Goal: Task Accomplishment & Management: Use online tool/utility

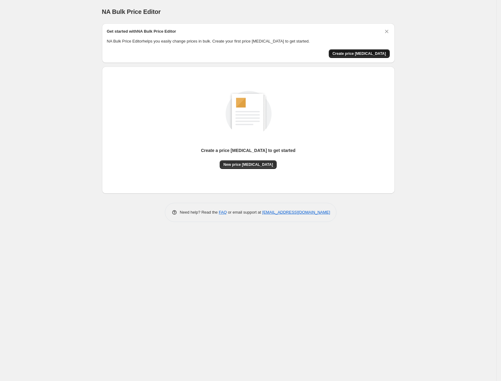
click at [364, 53] on span "Create price [MEDICAL_DATA]" at bounding box center [359, 53] width 54 height 5
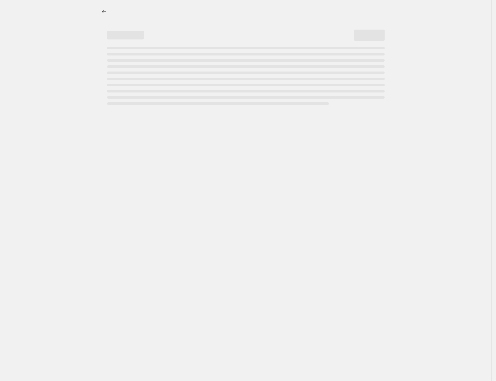
select select "percentage"
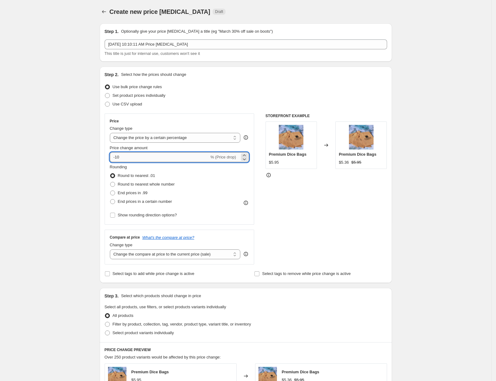
click at [144, 157] on input "-10" at bounding box center [159, 157] width 99 height 10
click at [248, 152] on icon at bounding box center [244, 155] width 6 height 6
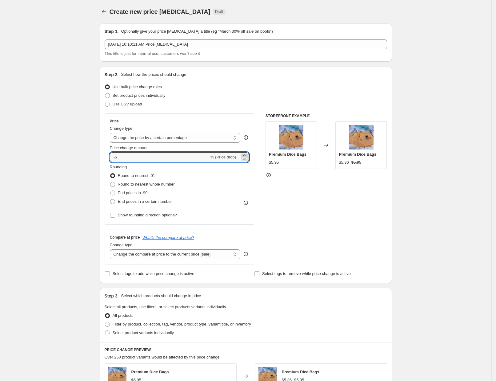
click at [248, 152] on icon at bounding box center [244, 155] width 6 height 6
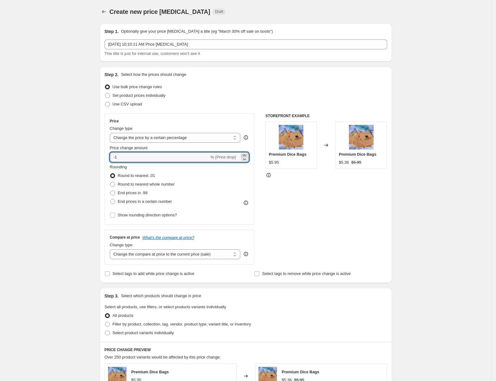
click at [248, 152] on icon at bounding box center [244, 155] width 6 height 6
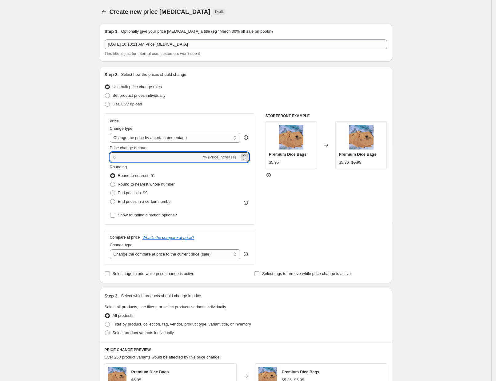
click at [248, 152] on icon at bounding box center [244, 155] width 6 height 6
click at [246, 160] on icon at bounding box center [244, 159] width 6 height 6
type input "7"
click at [135, 193] on span "End prices in .99" at bounding box center [133, 192] width 30 height 5
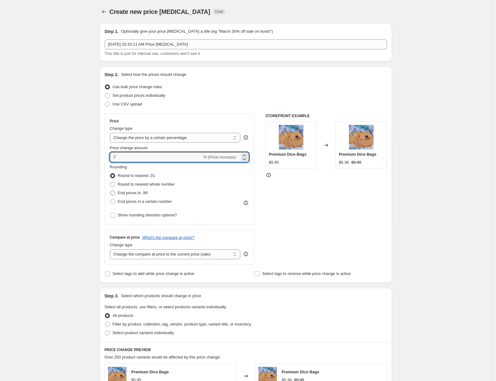
click at [111, 191] on input "End prices in .99" at bounding box center [110, 190] width 0 height 0
radio input "true"
click at [203, 254] on select "Change the compare at price to the current price (sale) Change the compare at p…" at bounding box center [175, 254] width 131 height 10
click at [204, 254] on select "Change the compare at price to the current price (sale) Change the compare at p…" at bounding box center [175, 254] width 131 height 10
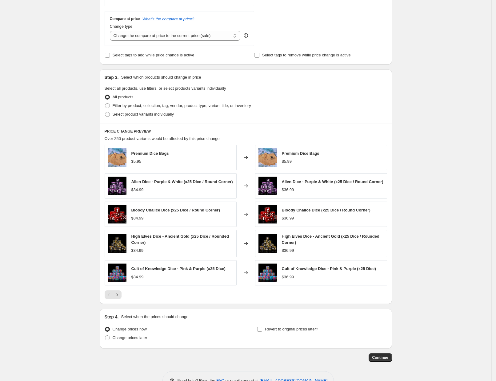
drag, startPoint x: 238, startPoint y: 284, endPoint x: 313, endPoint y: 353, distance: 101.3
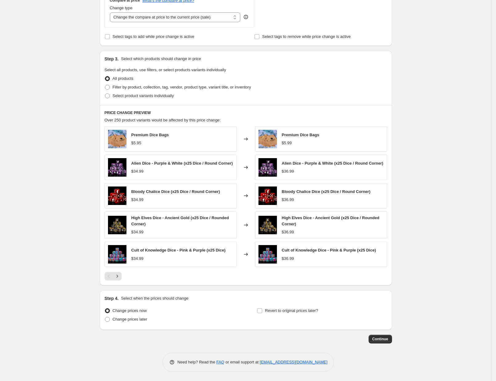
drag, startPoint x: 244, startPoint y: 286, endPoint x: 321, endPoint y: 285, distance: 77.9
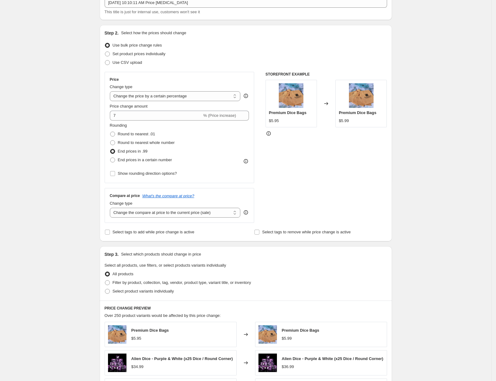
scroll to position [41, 0]
click at [178, 212] on select "Change the compare at price to the current price (sale) Change the compare at p…" at bounding box center [175, 213] width 131 height 10
click at [112, 208] on select "Change the compare at price to the current price (sale) Change the compare at p…" at bounding box center [175, 213] width 131 height 10
click at [207, 214] on select "Change the compare at price to the current price (sale) Change the compare at p…" at bounding box center [175, 213] width 131 height 10
select select "remove"
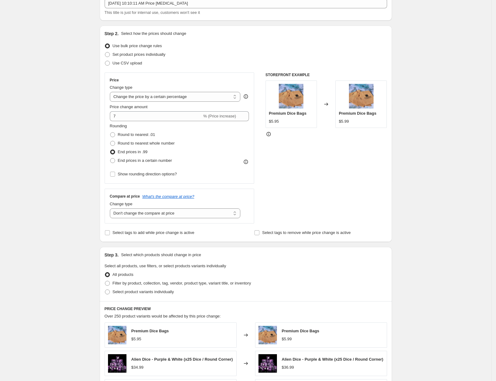
click at [112, 208] on select "Change the compare at price to the current price (sale) Change the compare at p…" at bounding box center [175, 213] width 131 height 10
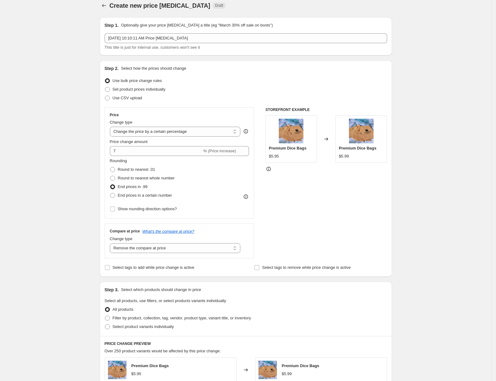
scroll to position [0, 0]
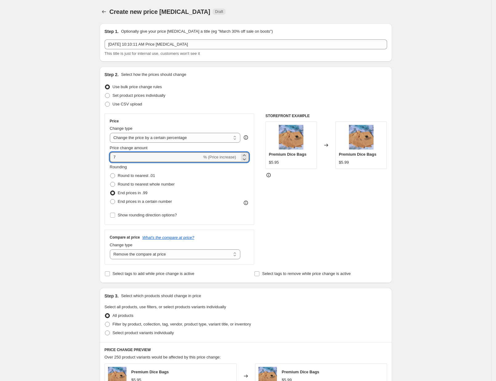
drag, startPoint x: 122, startPoint y: 157, endPoint x: 110, endPoint y: 158, distance: 11.4
click at [110, 158] on div "Price Change type Change the price to a certain amount Change the price by a ce…" at bounding box center [180, 168] width 150 height 111
type input "1"
click at [82, 177] on div "Create new price change job. This page is ready Create new price change job Dra…" at bounding box center [246, 308] width 492 height 617
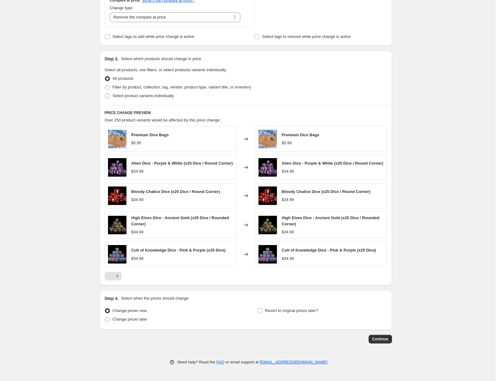
scroll to position [239, 0]
click at [137, 320] on span "Change prices later" at bounding box center [130, 319] width 35 height 5
click at [105, 317] on input "Change prices later" at bounding box center [105, 317] width 0 height 0
radio input "true"
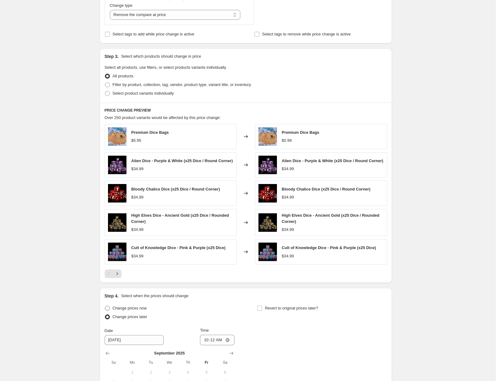
click at [128, 310] on span "Change prices now" at bounding box center [130, 307] width 34 height 5
click at [105, 306] on input "Change prices now" at bounding box center [105, 305] width 0 height 0
radio input "true"
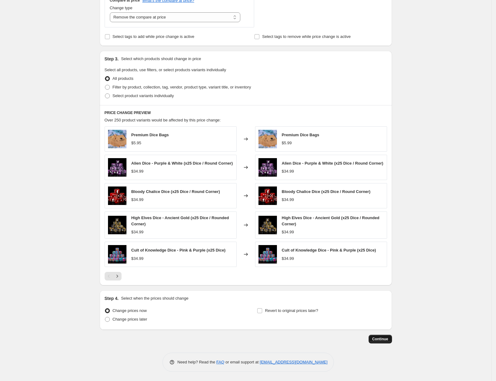
click at [386, 338] on span "Continue" at bounding box center [381, 338] width 16 height 5
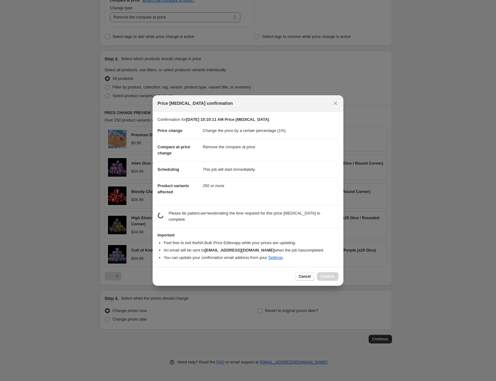
click at [301, 274] on span "Cancel" at bounding box center [305, 276] width 12 height 5
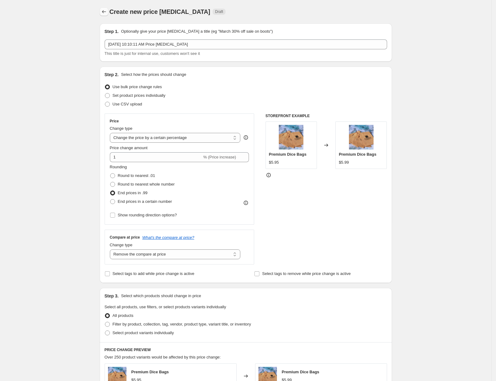
click at [107, 11] on icon "Price change jobs" at bounding box center [104, 12] width 6 height 6
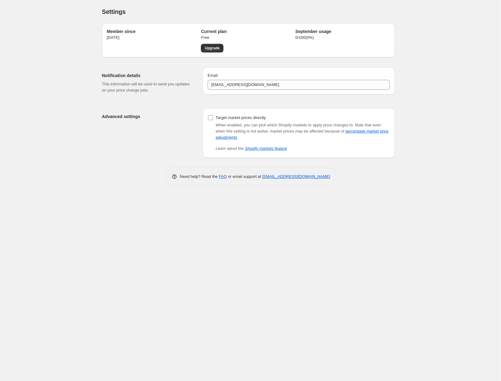
click at [210, 117] on input "Target market prices directly" at bounding box center [210, 117] width 5 height 5
checkbox input "true"
click at [358, 130] on link "percentage market price adjustments" at bounding box center [302, 134] width 173 height 11
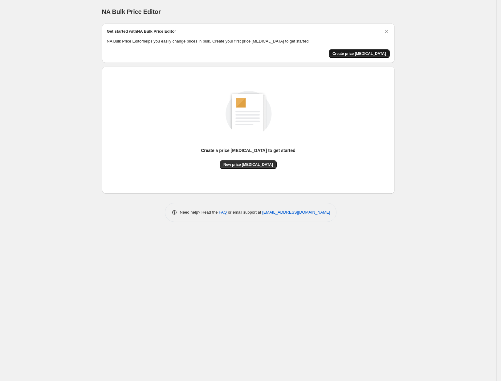
click at [358, 53] on span "Create price change job" at bounding box center [359, 53] width 54 height 5
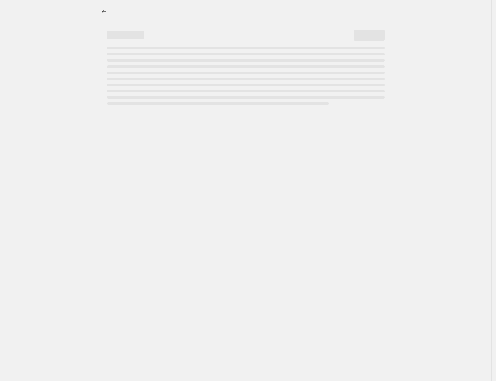
select select "percentage"
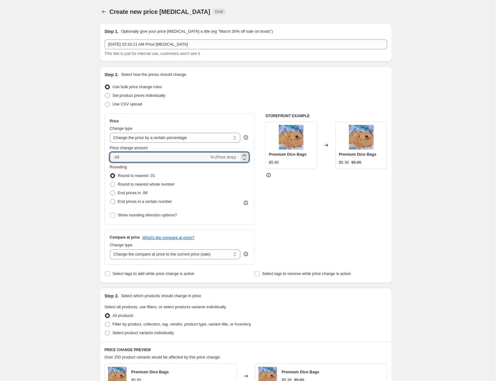
click at [247, 154] on icon at bounding box center [244, 155] width 6 height 6
click at [246, 154] on icon at bounding box center [244, 155] width 6 height 6
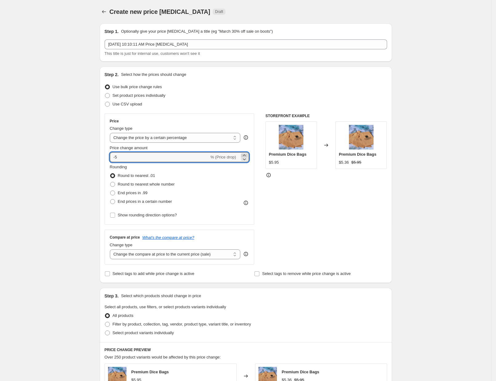
click at [246, 155] on icon at bounding box center [244, 155] width 3 height 2
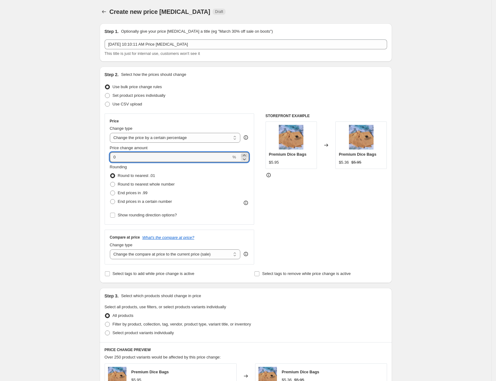
click at [246, 155] on icon at bounding box center [244, 155] width 3 height 2
type input "1"
click at [136, 192] on span "End prices in .99" at bounding box center [133, 192] width 30 height 5
click at [111, 191] on input "End prices in .99" at bounding box center [110, 190] width 0 height 0
radio input "true"
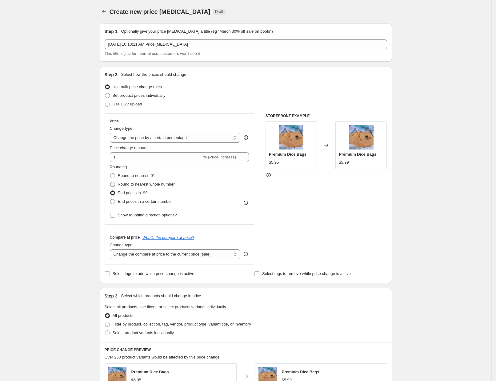
click at [136, 185] on span "Round to nearest whole number" at bounding box center [146, 184] width 57 height 5
click at [111, 182] on input "Round to nearest whole number" at bounding box center [110, 182] width 0 height 0
radio input "true"
click at [134, 175] on span "Round to nearest .01" at bounding box center [136, 175] width 37 height 5
click at [111, 173] on input "Round to nearest .01" at bounding box center [110, 173] width 0 height 0
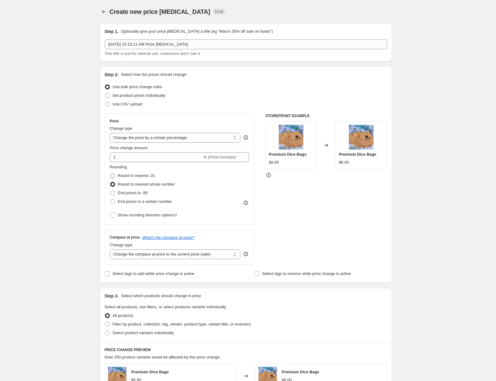
radio input "true"
click at [129, 192] on span "End prices in .99" at bounding box center [133, 192] width 30 height 5
click at [111, 191] on input "End prices in .99" at bounding box center [110, 190] width 0 height 0
radio input "true"
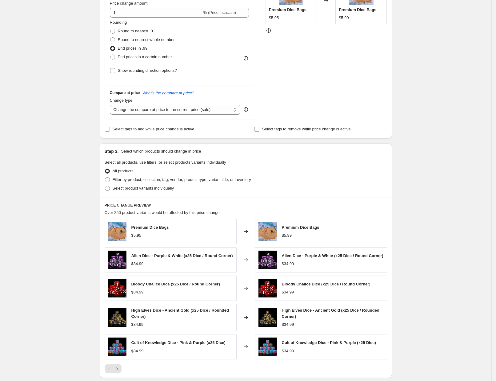
drag, startPoint x: 263, startPoint y: 216, endPoint x: 336, endPoint y: 276, distance: 94.7
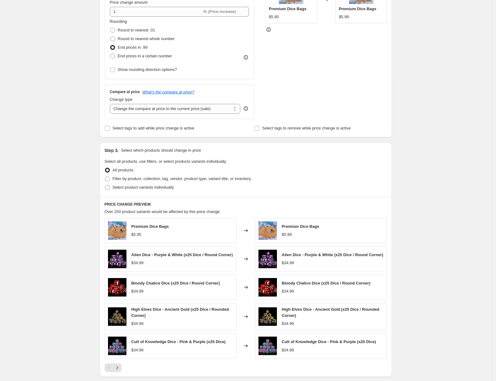
drag, startPoint x: 186, startPoint y: 110, endPoint x: 186, endPoint y: 114, distance: 4.1
click at [186, 110] on select "Change the compare at price to the current price (sale) Change the compare at p…" at bounding box center [175, 109] width 131 height 10
select select "remove"
click at [112, 104] on select "Change the compare at price to the current price (sale) Change the compare at p…" at bounding box center [175, 109] width 131 height 10
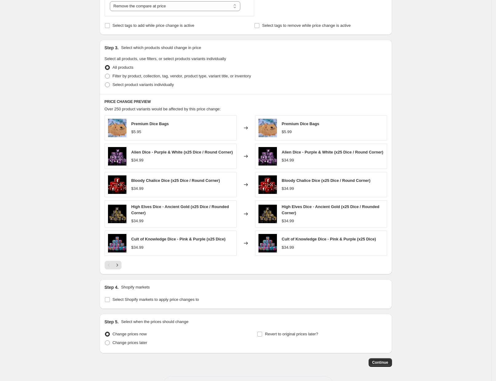
scroll to position [274, 0]
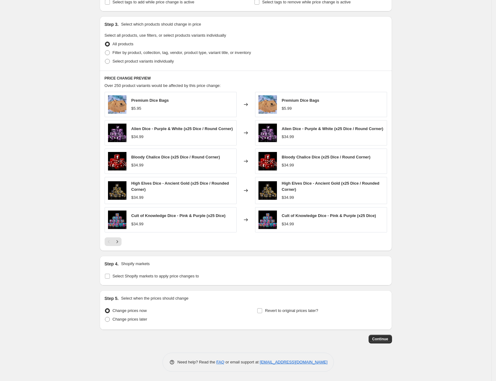
drag, startPoint x: 331, startPoint y: 236, endPoint x: 322, endPoint y: 284, distance: 48.6
click at [146, 276] on span "Select Shopify markets to apply price changes to" at bounding box center [156, 275] width 87 height 5
click at [110, 276] on input "Select Shopify markets to apply price changes to" at bounding box center [107, 275] width 5 height 5
checkbox input "true"
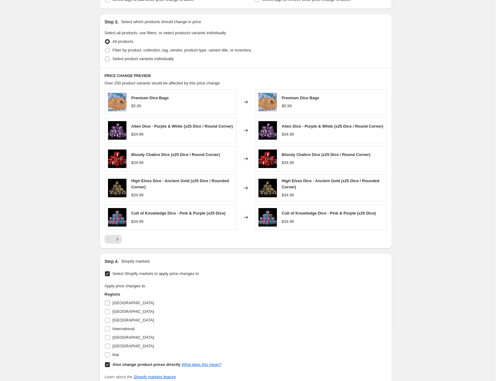
click at [115, 304] on span "[GEOGRAPHIC_DATA]" at bounding box center [134, 302] width 42 height 5
click at [110, 304] on input "[GEOGRAPHIC_DATA]" at bounding box center [107, 302] width 5 height 5
checkbox input "true"
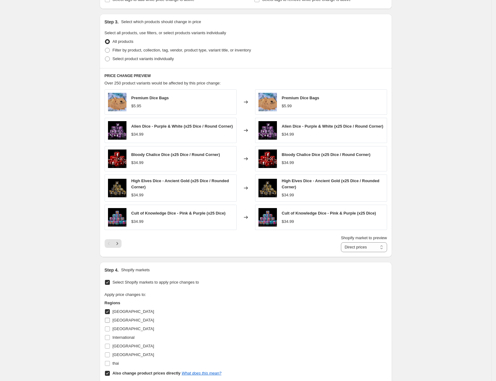
click at [118, 322] on span "[GEOGRAPHIC_DATA]" at bounding box center [134, 319] width 42 height 5
click at [110, 322] on input "[GEOGRAPHIC_DATA]" at bounding box center [107, 319] width 5 height 5
checkbox input "true"
click at [119, 331] on span "[GEOGRAPHIC_DATA]" at bounding box center [134, 328] width 42 height 5
click at [110, 331] on input "[GEOGRAPHIC_DATA]" at bounding box center [107, 328] width 5 height 5
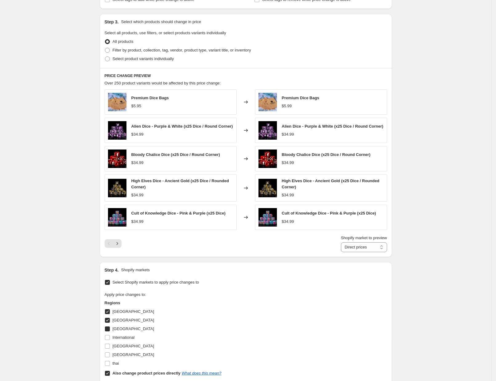
checkbox input "true"
click at [117, 339] on span "International" at bounding box center [124, 337] width 22 height 5
click at [110, 340] on input "International" at bounding box center [107, 337] width 5 height 5
checkbox input "true"
click at [121, 348] on span "[GEOGRAPHIC_DATA]" at bounding box center [134, 345] width 42 height 5
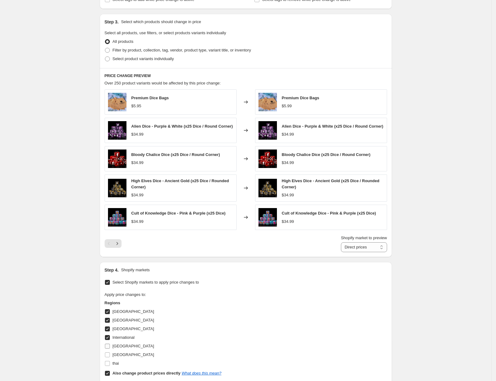
click at [110, 348] on input "[GEOGRAPHIC_DATA]" at bounding box center [107, 345] width 5 height 5
checkbox input "true"
click at [115, 365] on span "thai" at bounding box center [116, 363] width 6 height 5
click at [110, 365] on input "thai" at bounding box center [107, 363] width 5 height 5
checkbox input "true"
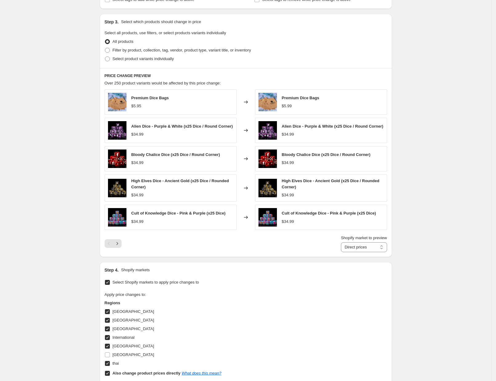
drag, startPoint x: 250, startPoint y: 298, endPoint x: 237, endPoint y: 353, distance: 56.8
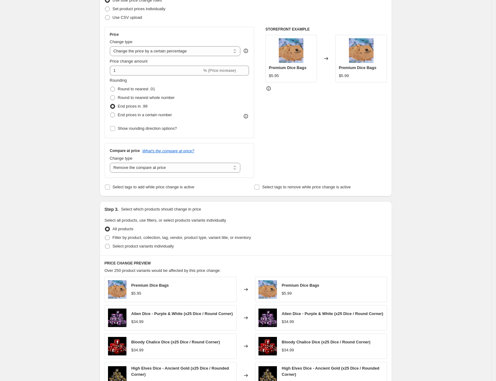
scroll to position [85, 0]
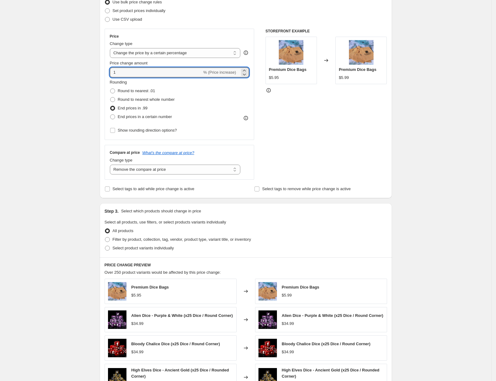
drag, startPoint x: 121, startPoint y: 71, endPoint x: 110, endPoint y: 71, distance: 11.1
click at [110, 71] on div "Price Change type Change the price to a certain amount Change the price by a ce…" at bounding box center [180, 84] width 150 height 111
type input "8"
click at [75, 118] on div "Create new price change job. This page is ready Create new price change job Dra…" at bounding box center [246, 296] width 492 height 762
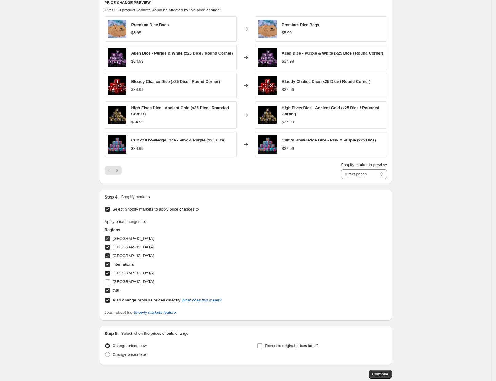
scroll to position [384, 0]
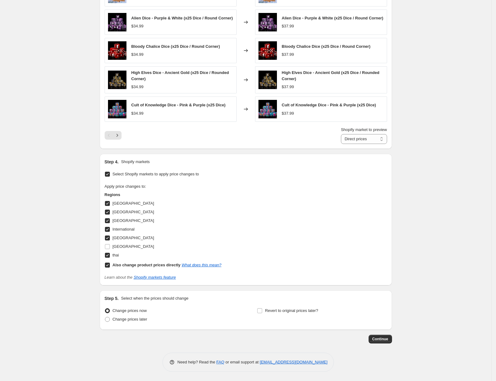
click at [130, 264] on b "Also change product prices directly" at bounding box center [147, 264] width 68 height 5
click at [110, 264] on input "Also change product prices directly What does this mean?" at bounding box center [107, 264] width 5 height 5
checkbox input "false"
select select "15900672109"
click at [383, 339] on span "Continue" at bounding box center [381, 338] width 16 height 5
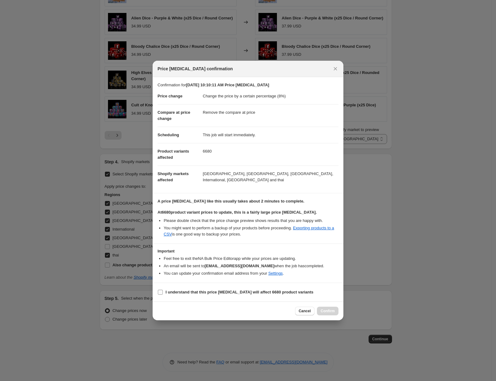
click at [184, 291] on b "I understand that this price change job will affect 6680 product variants" at bounding box center [240, 291] width 148 height 5
click at [163, 291] on input "I understand that this price change job will affect 6680 product variants" at bounding box center [160, 291] width 5 height 5
checkbox input "true"
click at [334, 308] on button "Confirm" at bounding box center [328, 310] width 22 height 9
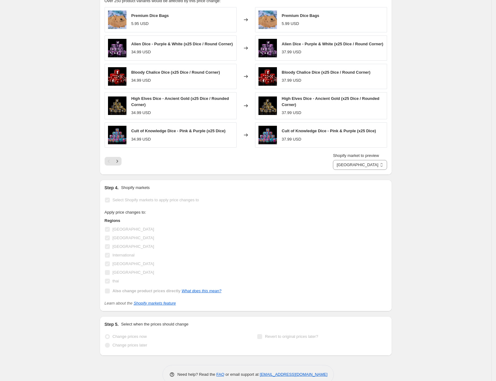
scroll to position [400, 0]
drag, startPoint x: 487, startPoint y: 327, endPoint x: 476, endPoint y: 372, distance: 46.4
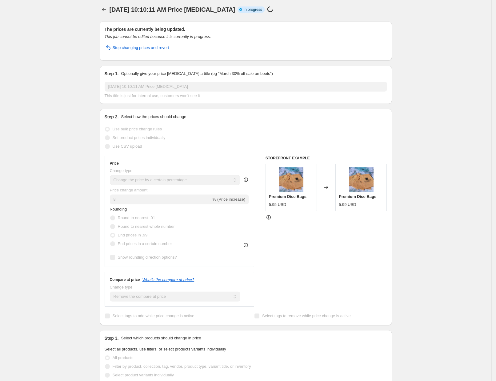
scroll to position [0, 0]
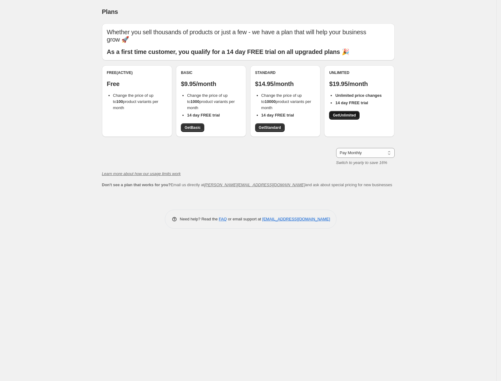
click at [345, 115] on span "Get Unlimited" at bounding box center [344, 115] width 23 height 5
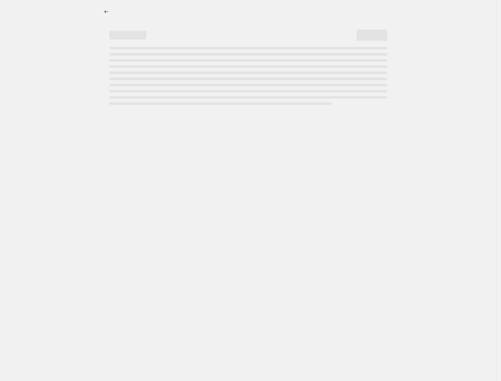
select select "percentage"
select select "remove"
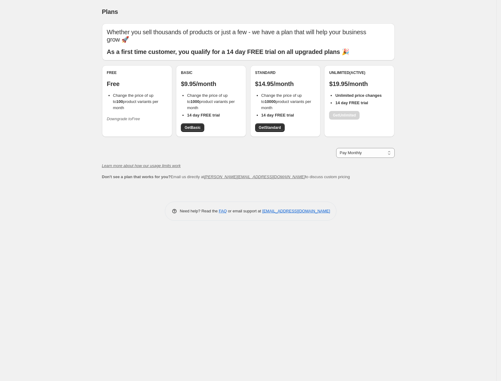
drag, startPoint x: 331, startPoint y: 211, endPoint x: 262, endPoint y: 217, distance: 69.2
click at [262, 217] on div "Need help? Read the FAQ or email support at support+a64790@northern-apps.com" at bounding box center [251, 210] width 172 height 19
copy link "[EMAIL_ADDRESS][DOMAIN_NAME]"
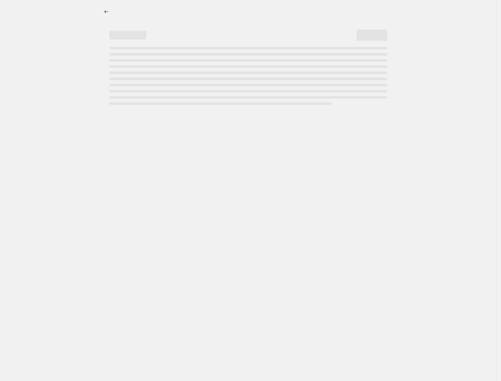
select select "percentage"
select select "remove"
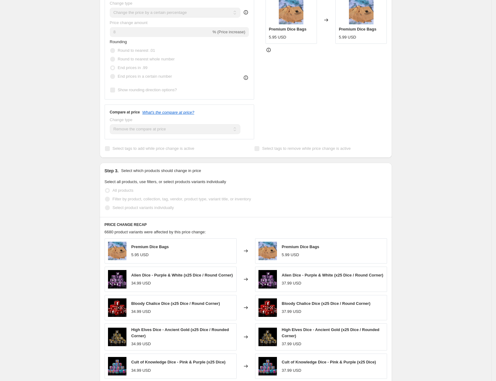
scroll to position [262, 0]
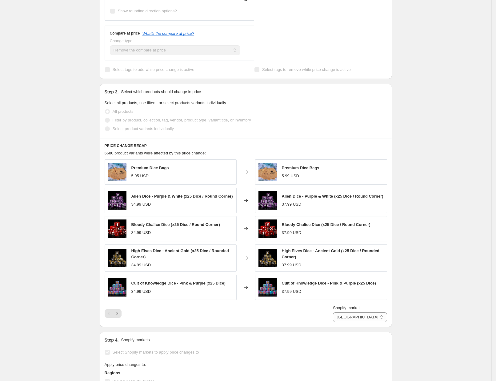
drag, startPoint x: 266, startPoint y: 160, endPoint x: 338, endPoint y: 254, distance: 118.2
drag, startPoint x: 265, startPoint y: 328, endPoint x: 331, endPoint y: 216, distance: 130.1
click at [382, 321] on select "[GEOGRAPHIC_DATA] [GEOGRAPHIC_DATA] [GEOGRAPHIC_DATA] International [GEOGRAPHIC…" at bounding box center [360, 317] width 54 height 10
click at [361, 312] on select "[GEOGRAPHIC_DATA] [GEOGRAPHIC_DATA] [GEOGRAPHIC_DATA] International [GEOGRAPHIC…" at bounding box center [360, 317] width 54 height 10
click at [381, 319] on select "[GEOGRAPHIC_DATA] [GEOGRAPHIC_DATA] [GEOGRAPHIC_DATA] International [GEOGRAPHIC…" at bounding box center [360, 317] width 54 height 10
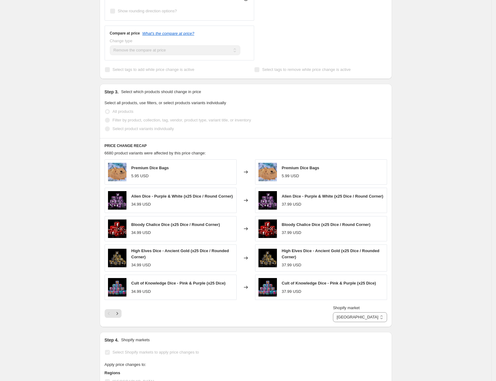
click at [355, 312] on select "[GEOGRAPHIC_DATA] [GEOGRAPHIC_DATA] [GEOGRAPHIC_DATA] International [GEOGRAPHIC…" at bounding box center [360, 317] width 54 height 10
click at [372, 320] on select "[GEOGRAPHIC_DATA] [GEOGRAPHIC_DATA] [GEOGRAPHIC_DATA] International [GEOGRAPHIC…" at bounding box center [370, 317] width 34 height 10
click at [362, 312] on select "[GEOGRAPHIC_DATA] [GEOGRAPHIC_DATA] [GEOGRAPHIC_DATA] International [GEOGRAPHIC…" at bounding box center [370, 317] width 34 height 10
click at [374, 317] on select "[GEOGRAPHIC_DATA] [GEOGRAPHIC_DATA] [GEOGRAPHIC_DATA] International [GEOGRAPHIC…" at bounding box center [360, 317] width 54 height 10
select select "15900704877"
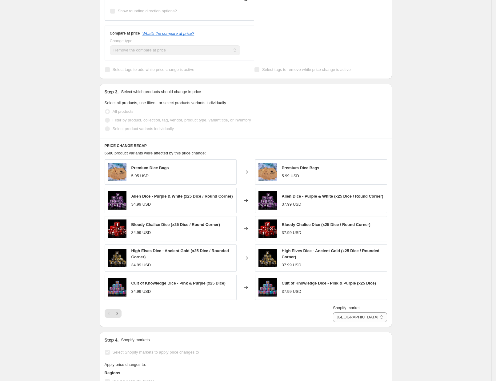
click at [361, 312] on select "[GEOGRAPHIC_DATA] [GEOGRAPHIC_DATA] [GEOGRAPHIC_DATA] International [GEOGRAPHIC…" at bounding box center [360, 317] width 54 height 10
